Goal: Task Accomplishment & Management: Use online tool/utility

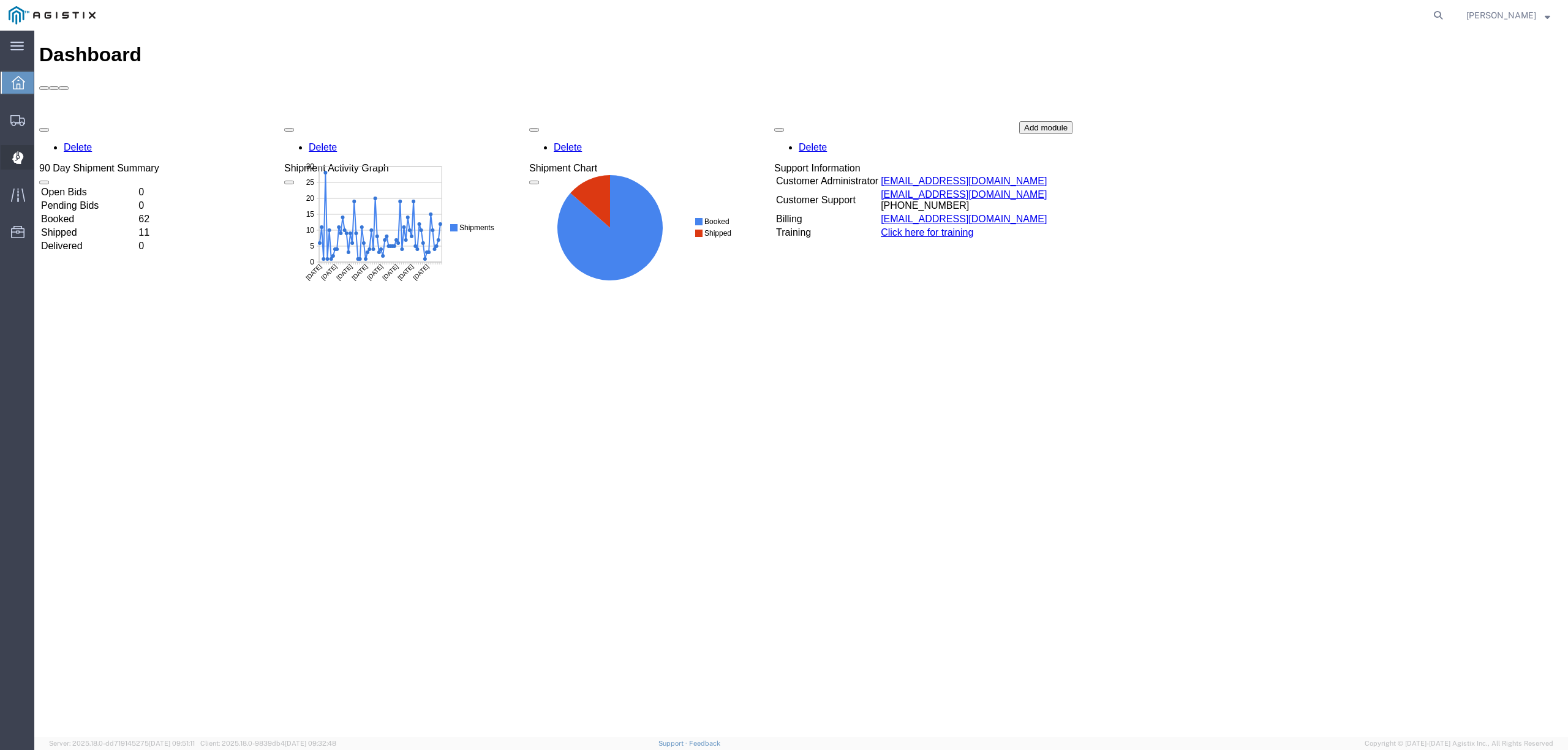
click at [42, 156] on span "Dispatch Manager" at bounding box center [38, 157] width 9 height 24
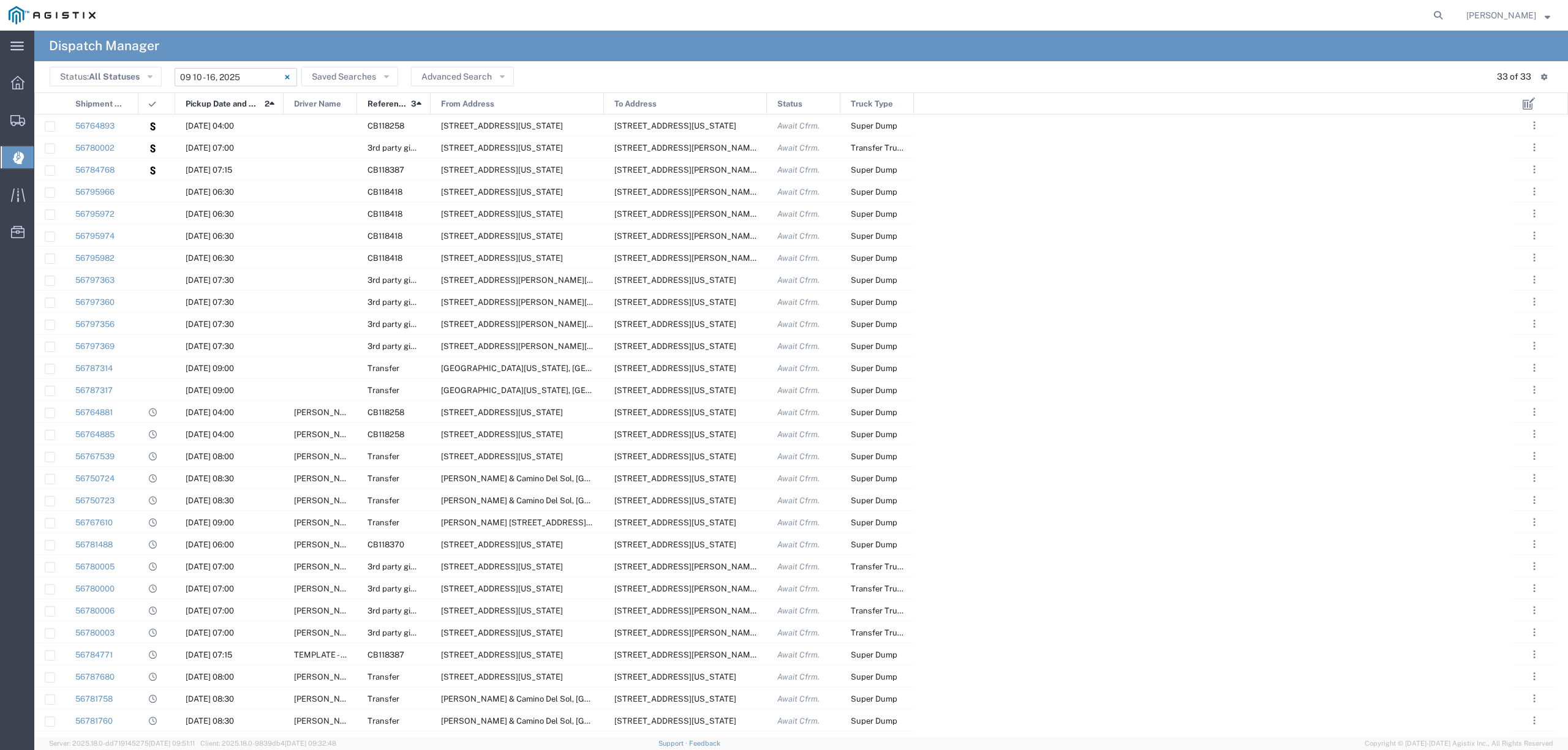
click at [219, 76] on input "09/10/2025 - 09/16/2025" at bounding box center [236, 77] width 122 height 18
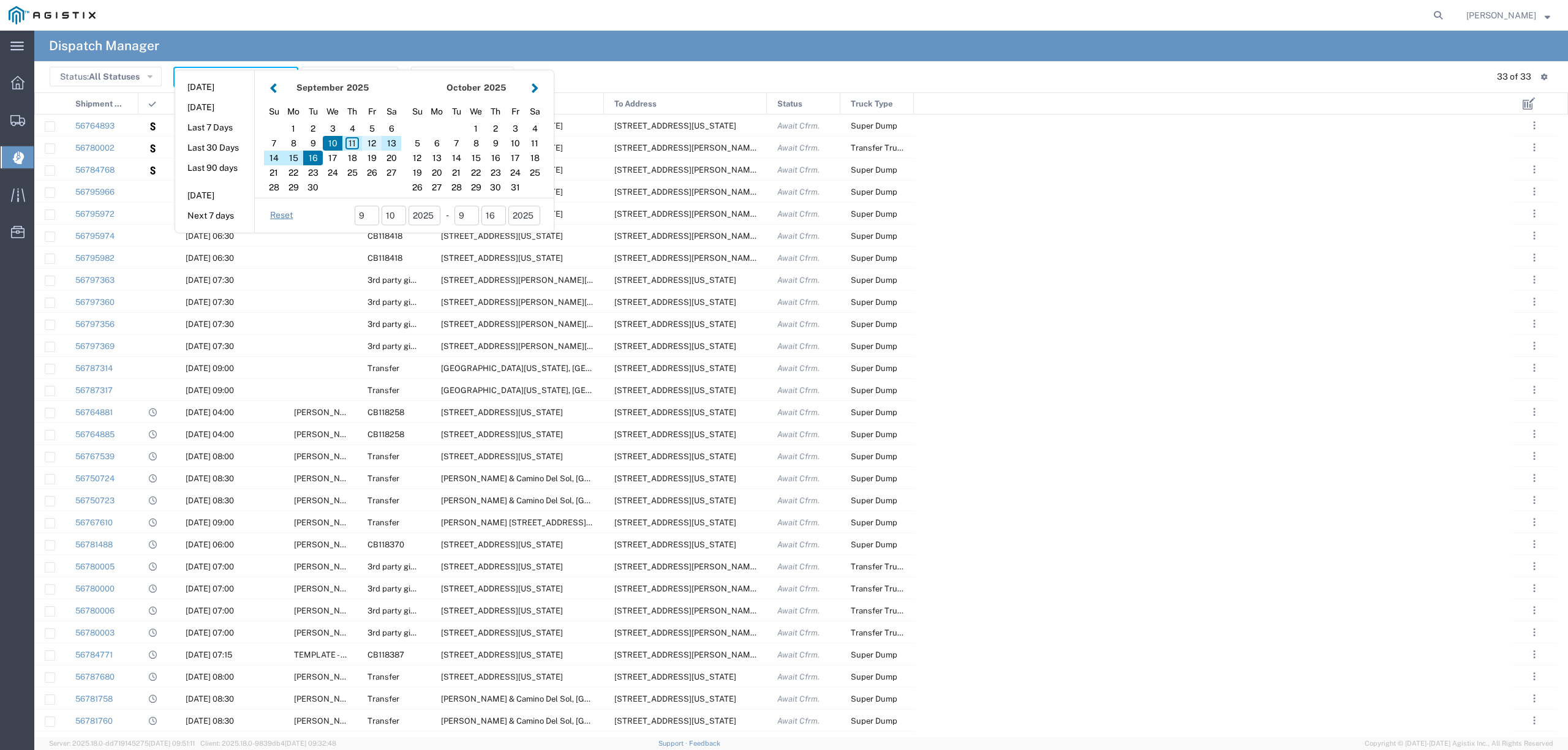
click at [376, 138] on div "12" at bounding box center [371, 143] width 20 height 15
type input "[DATE]"
type input "[DATE] - [DATE]"
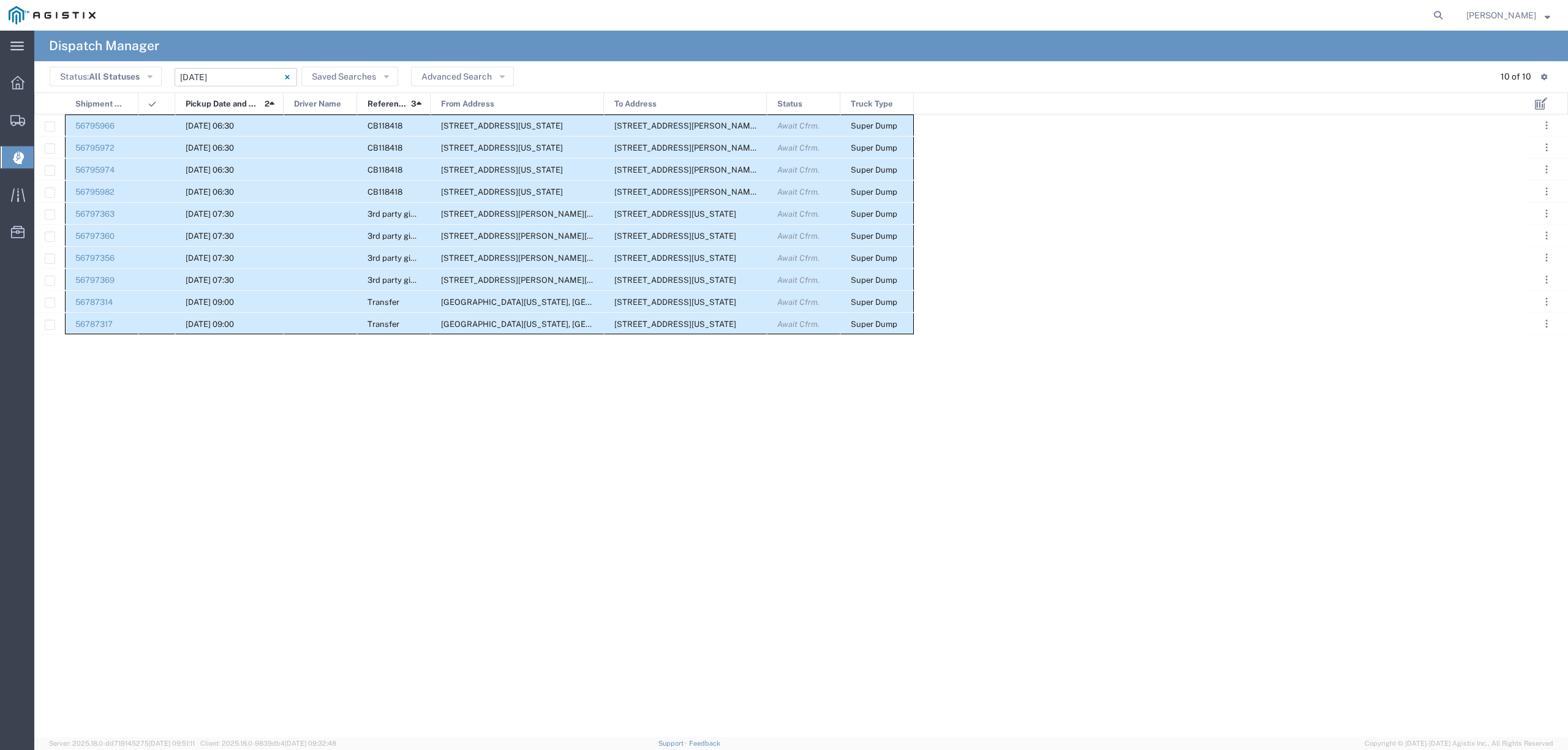
drag, startPoint x: 115, startPoint y: 118, endPoint x: 900, endPoint y: 317, distance: 809.8
click at [900, 317] on div "56795966 [DATE] 06:30 CB118418 [STREET_ADDRESS][GEOGRAPHIC_DATA][US_STATE][STRE…" at bounding box center [474, 224] width 879 height 220
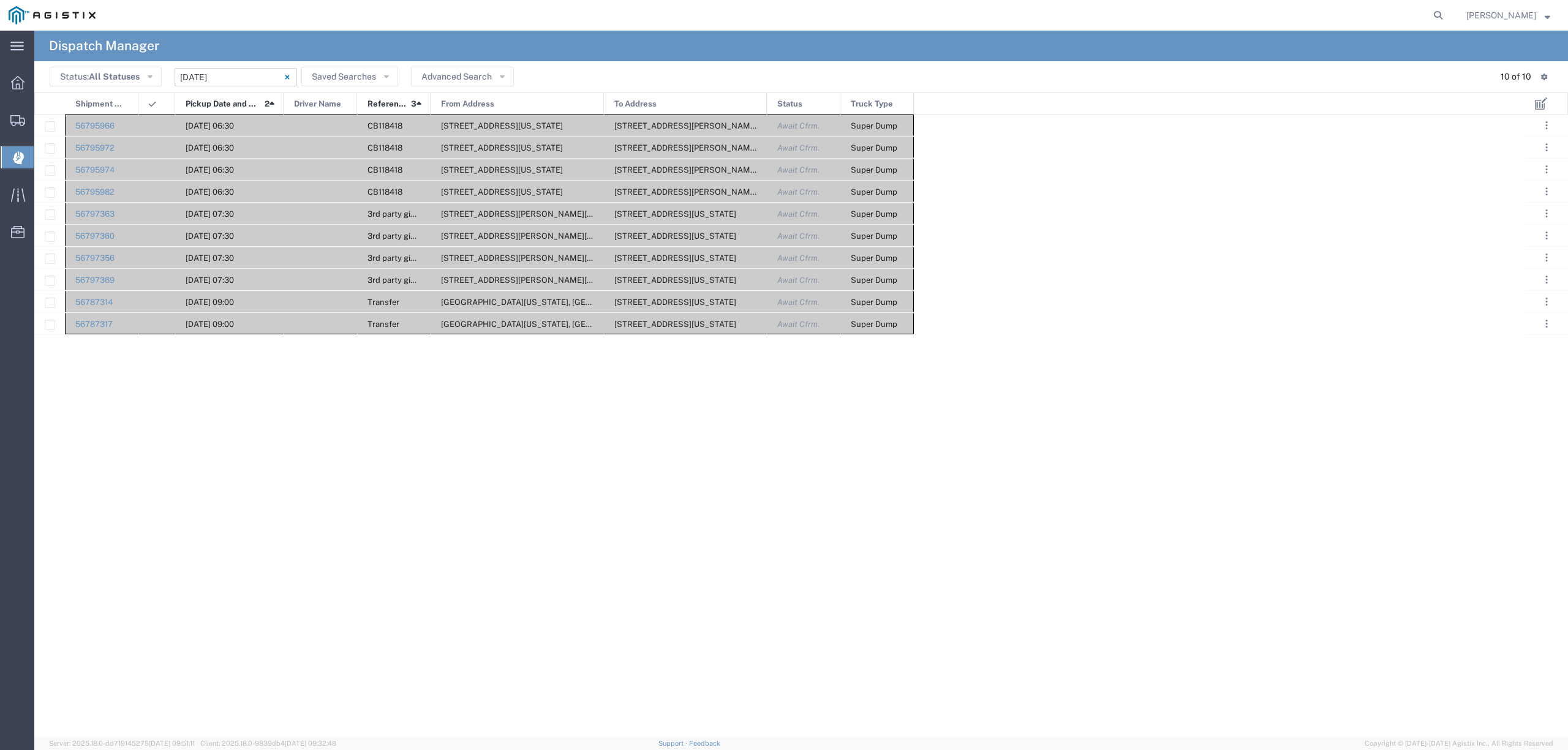
click at [214, 68] on input "[DATE] - [DATE]" at bounding box center [236, 77] width 122 height 18
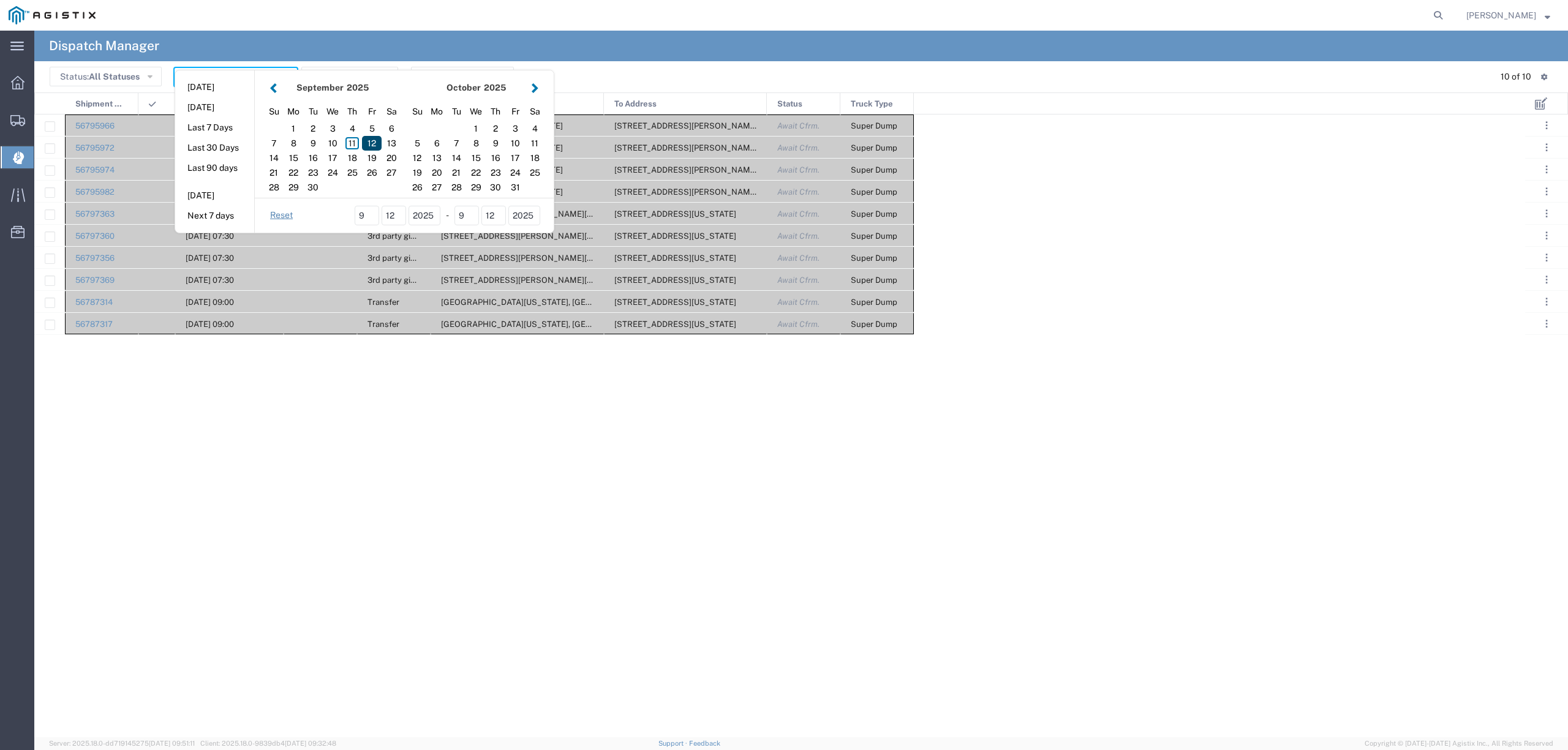
click at [373, 139] on div "12" at bounding box center [371, 143] width 20 height 15
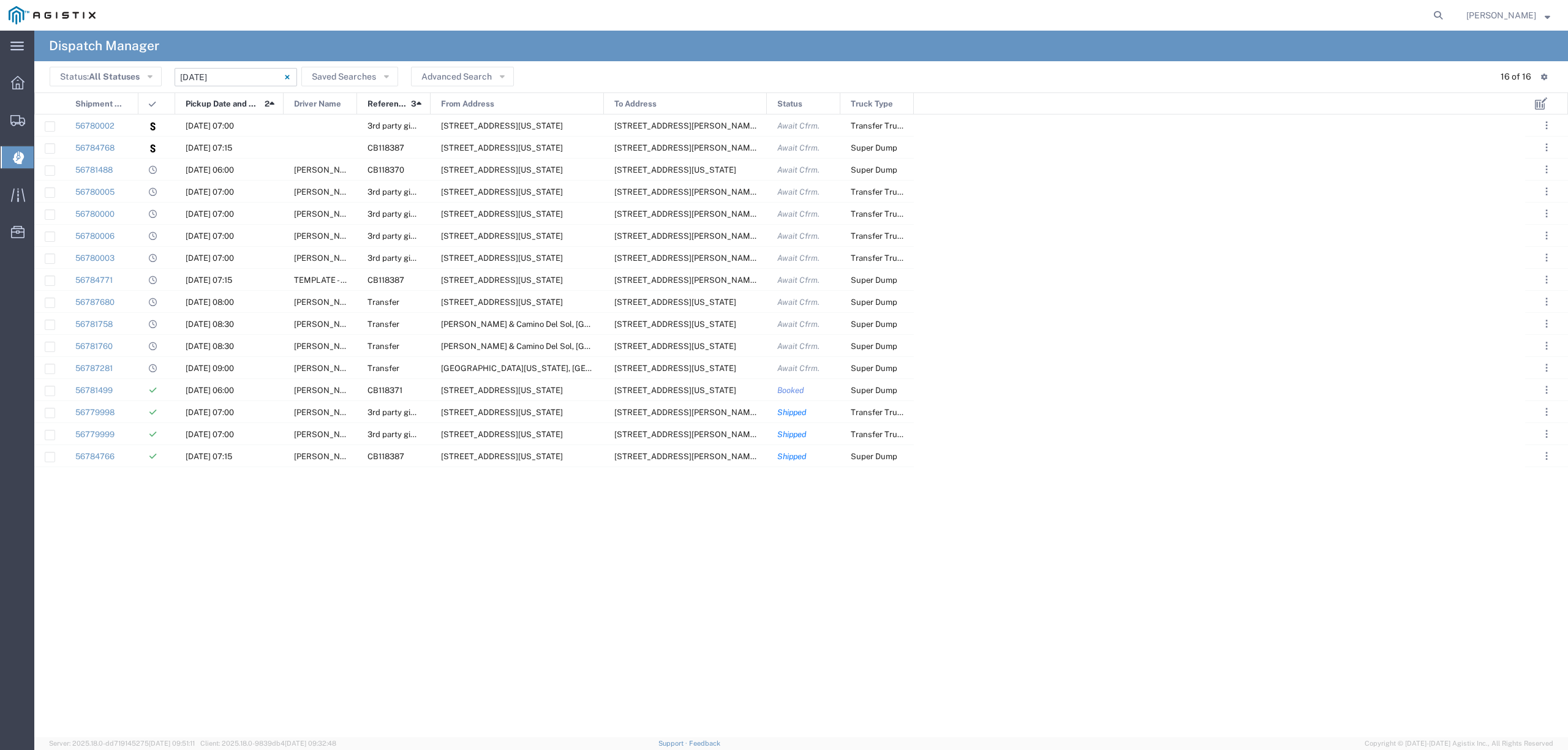
click at [211, 78] on input "[DATE] - [DATE]" at bounding box center [236, 77] width 122 height 18
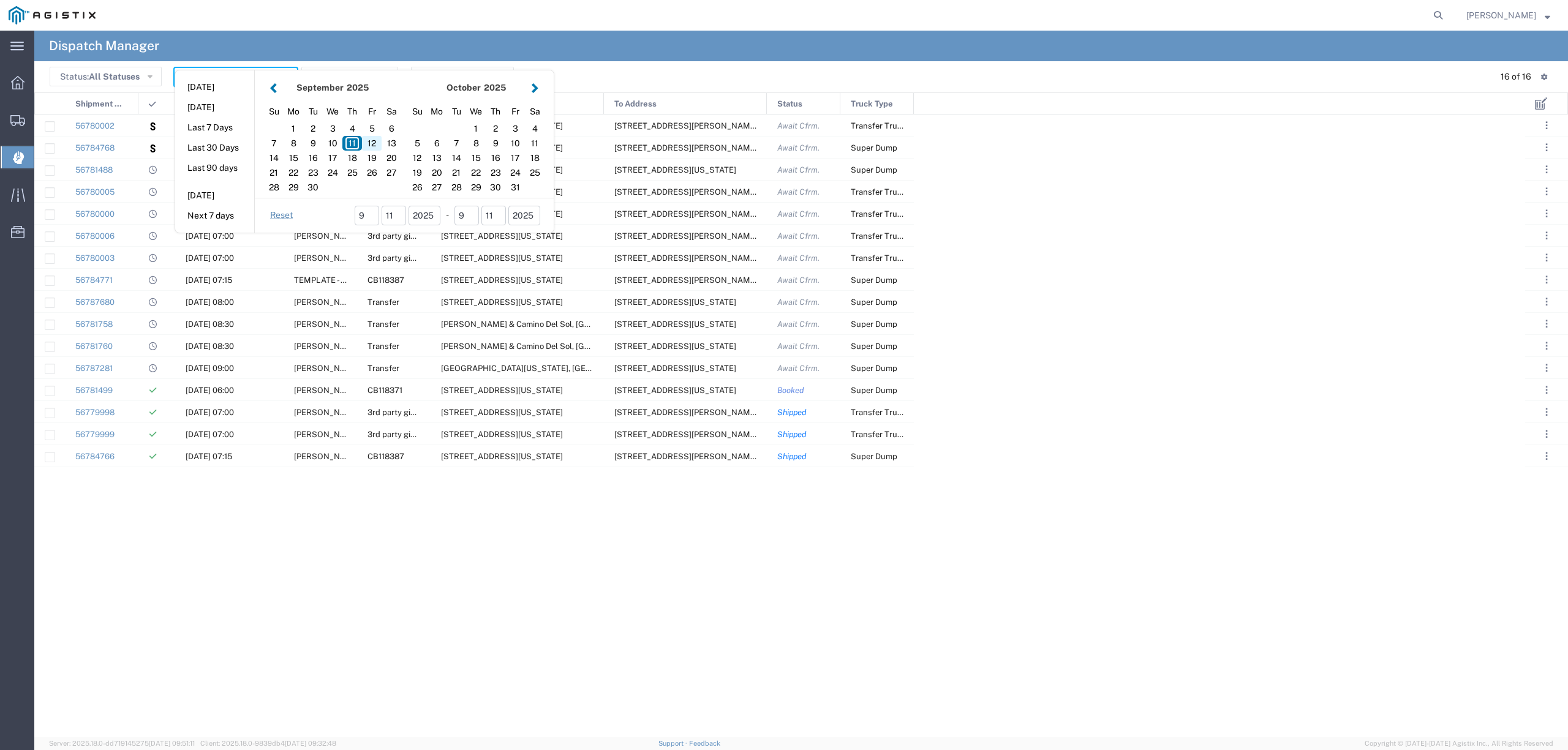
click at [364, 140] on div "12" at bounding box center [371, 143] width 20 height 15
type input "[DATE]"
type input "[DATE] - [DATE]"
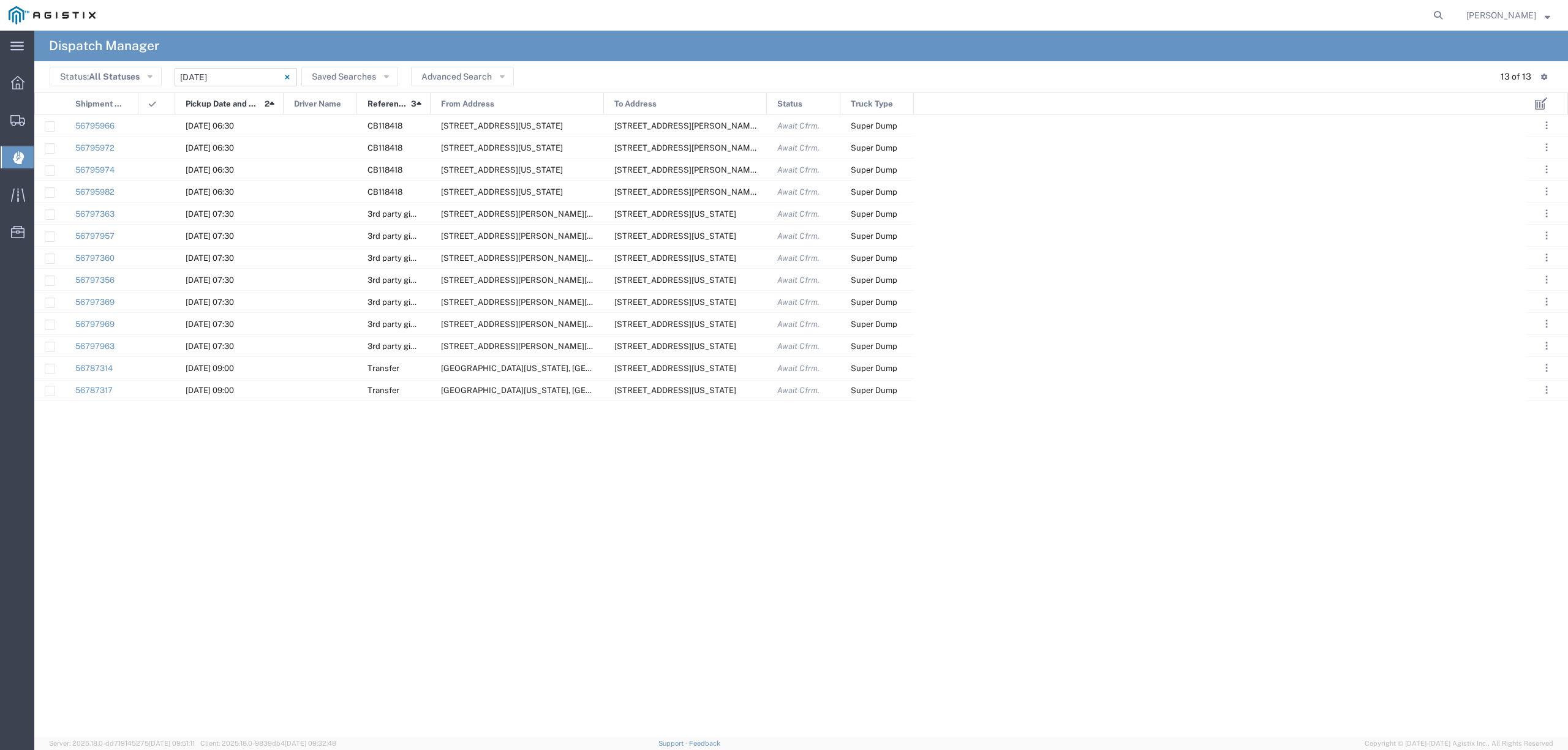
click at [994, 394] on div "56795966 [DATE] 06:30 CB118418 [STREET_ADDRESS][GEOGRAPHIC_DATA][US_STATE][STRE…" at bounding box center [780, 426] width 1490 height 623
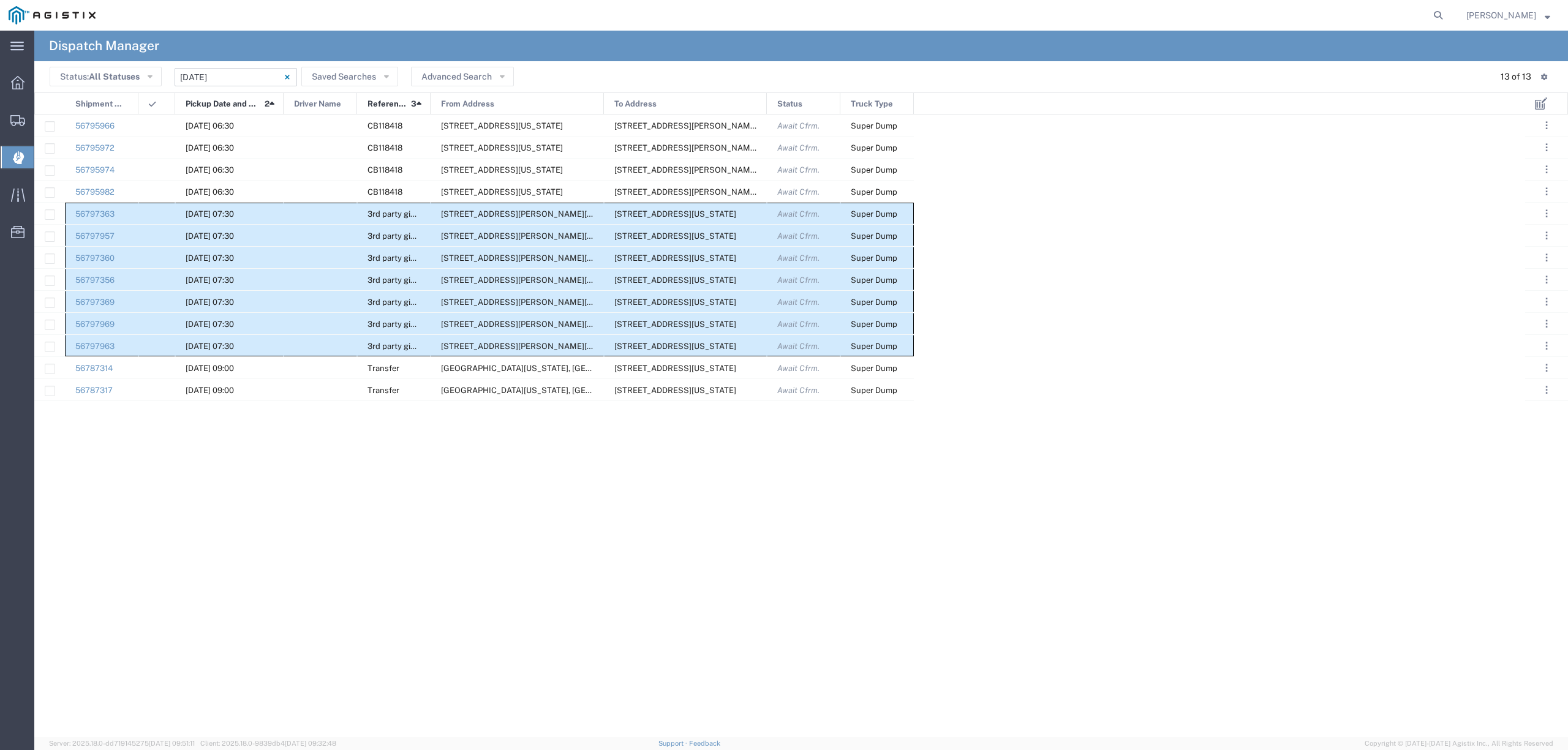
drag, startPoint x: 104, startPoint y: 206, endPoint x: 896, endPoint y: 344, distance: 803.9
click at [896, 344] on div "56795966 [DATE] 06:30 CB118418 [STREET_ADDRESS][GEOGRAPHIC_DATA][US_STATE][STRE…" at bounding box center [474, 258] width 879 height 287
